Goal: Find specific page/section: Find specific page/section

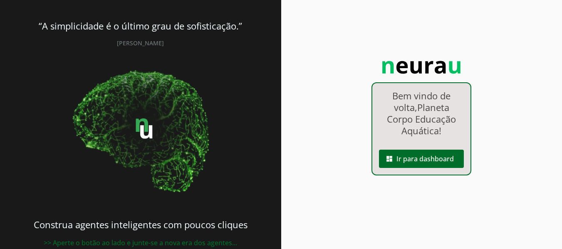
click at [432, 154] on span at bounding box center [421, 159] width 85 height 20
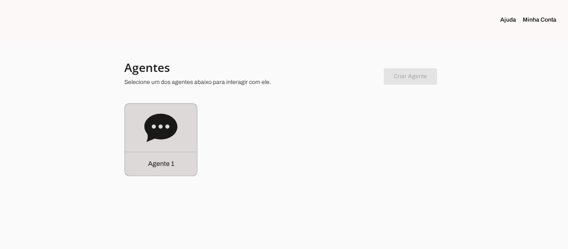
click at [154, 176] on div at bounding box center [284, 124] width 568 height 249
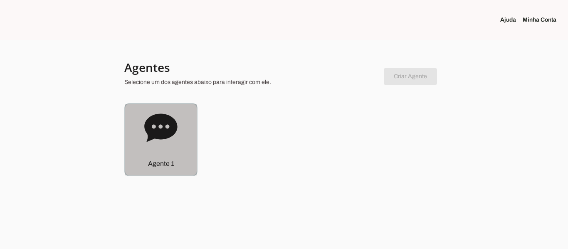
click at [153, 168] on p "Agente 1" at bounding box center [161, 164] width 26 height 10
